Goal: Find specific page/section: Find specific page/section

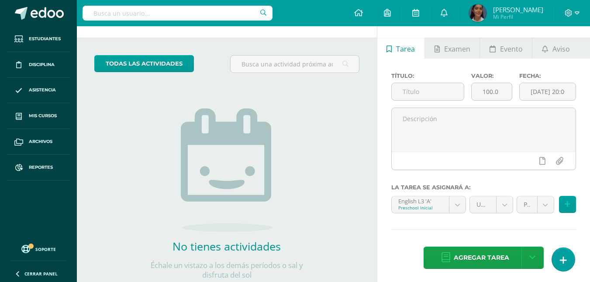
scroll to position [54, 0]
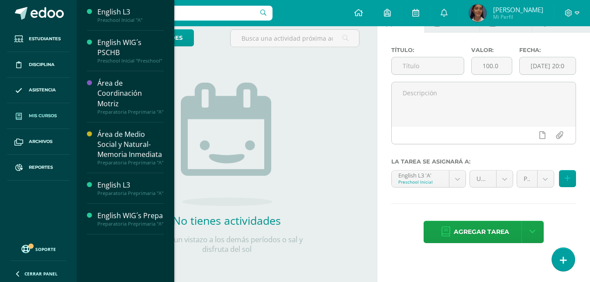
click at [43, 118] on span "Mis cursos" at bounding box center [43, 115] width 28 height 7
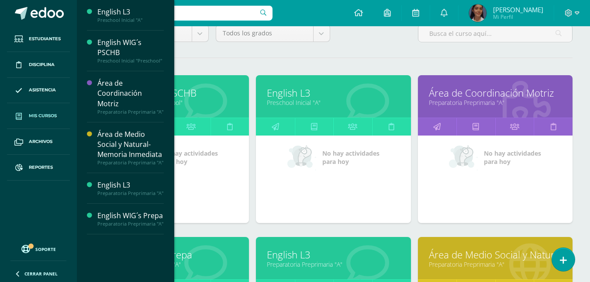
click at [377, 51] on div "Todos los niveles Todos los niveles Primaria Preprimaria Inicial Todos los grad…" at bounding box center [333, 231] width 513 height 449
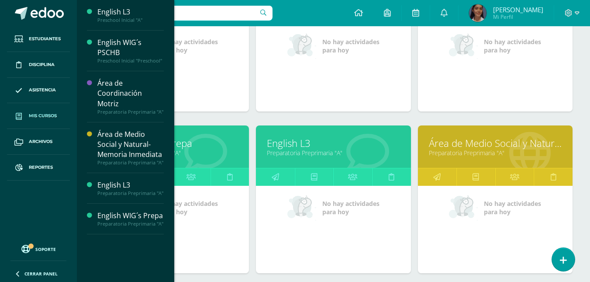
scroll to position [218, 0]
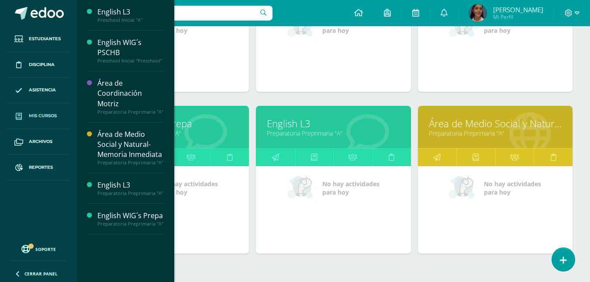
click at [289, 125] on link "English L3" at bounding box center [333, 124] width 133 height 14
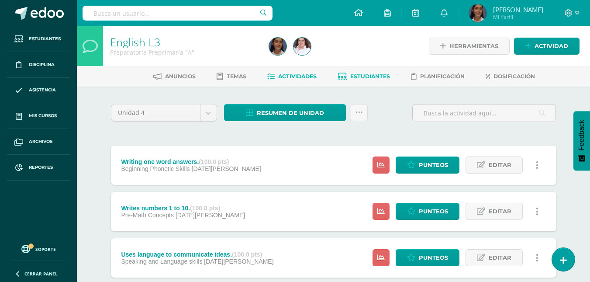
click at [388, 78] on span "Estudiantes" at bounding box center [370, 76] width 40 height 7
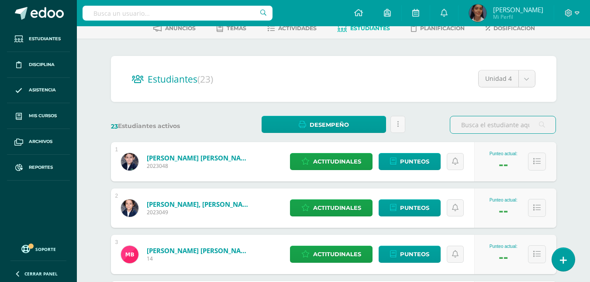
scroll to position [131, 0]
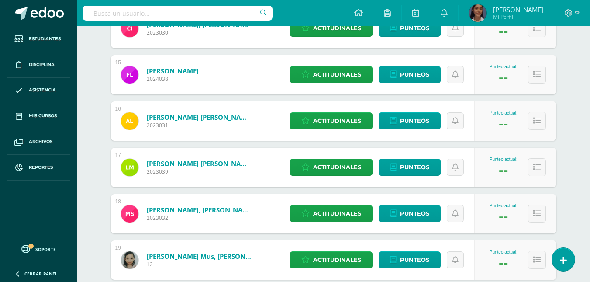
scroll to position [786, 0]
